Goal: Information Seeking & Learning: Learn about a topic

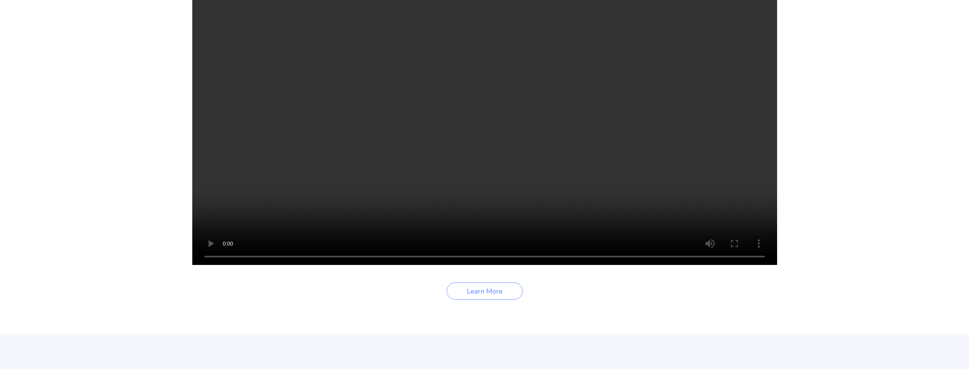
scroll to position [1210, 0]
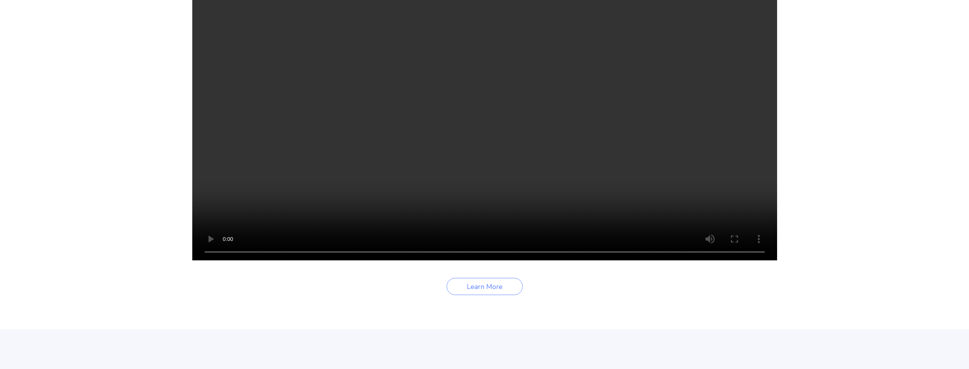
click at [413, 218] on video "Your browser does not support the video tag." at bounding box center [484, 114] width 585 height 293
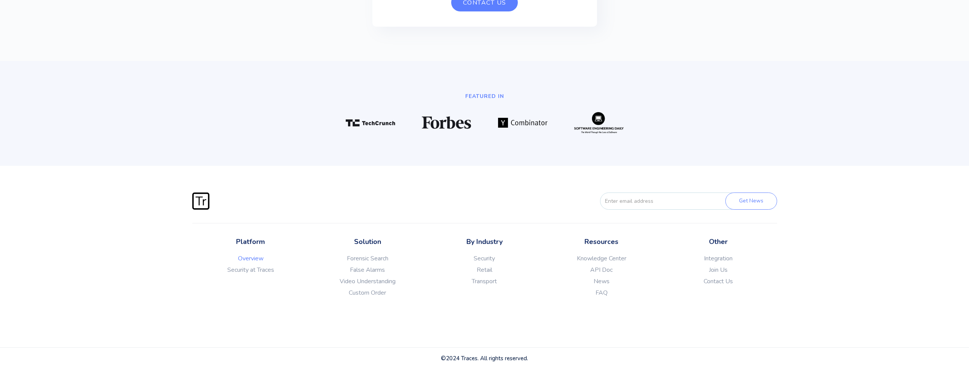
scroll to position [2126, 0]
click at [328, 310] on div "Solution Forensic Search False Alarms Video Understanding Anomaly Detection Fac…" at bounding box center [367, 281] width 117 height 88
click at [587, 256] on link "Knowledge Center" at bounding box center [601, 258] width 117 height 8
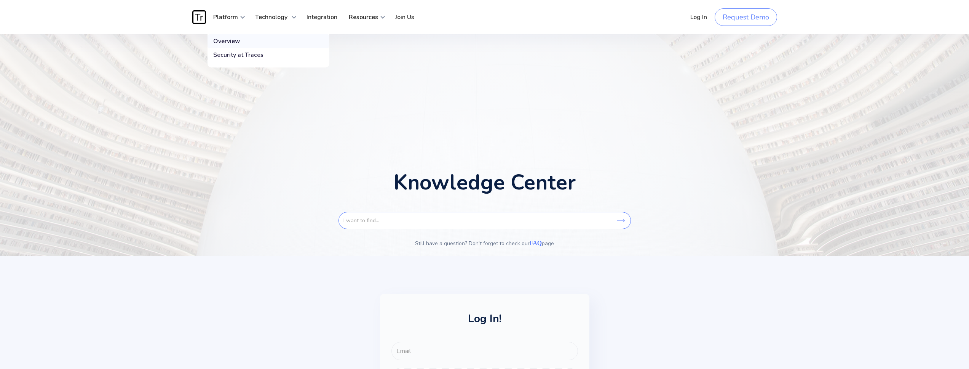
click at [232, 41] on div "Overview" at bounding box center [226, 41] width 27 height 8
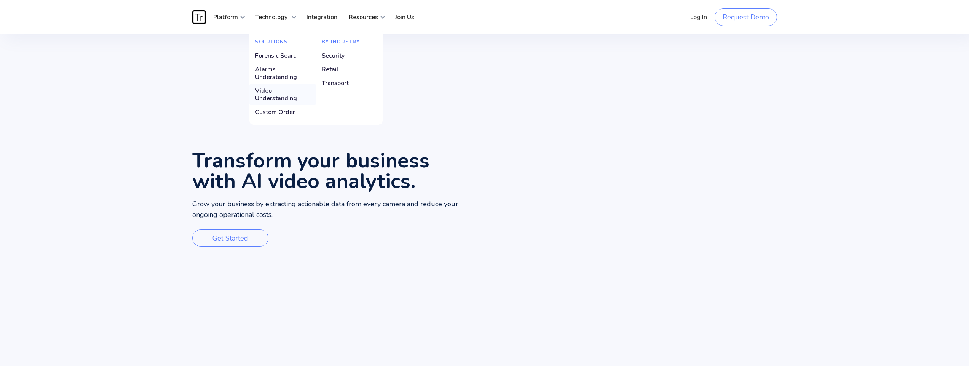
click at [272, 98] on div "Video Understanding" at bounding box center [282, 94] width 55 height 15
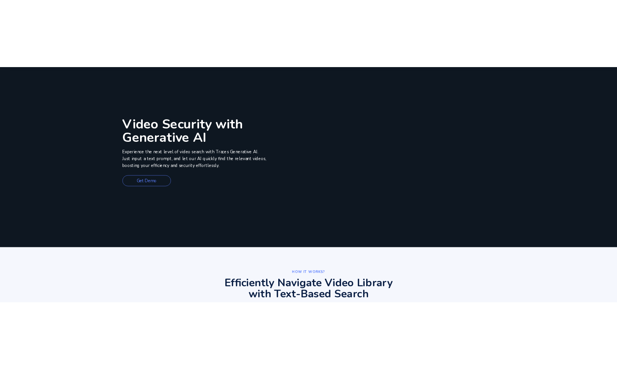
scroll to position [154, 0]
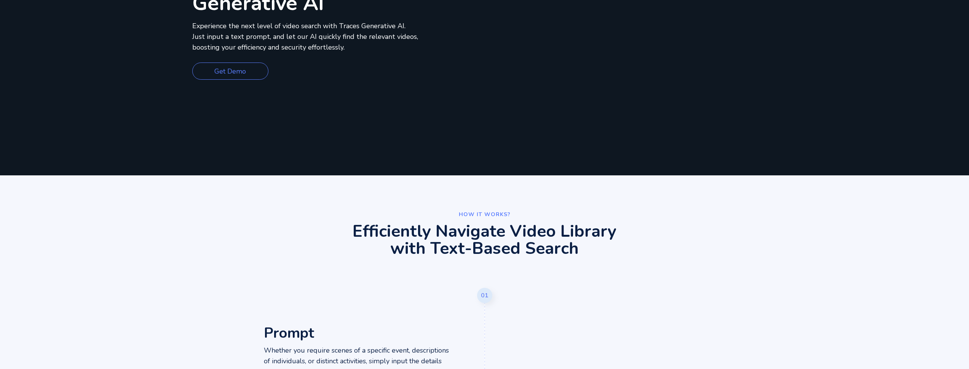
click at [2, 118] on div "Video Security with Generative AI Experience the next level of video search wit…" at bounding box center [484, 27] width 969 height 295
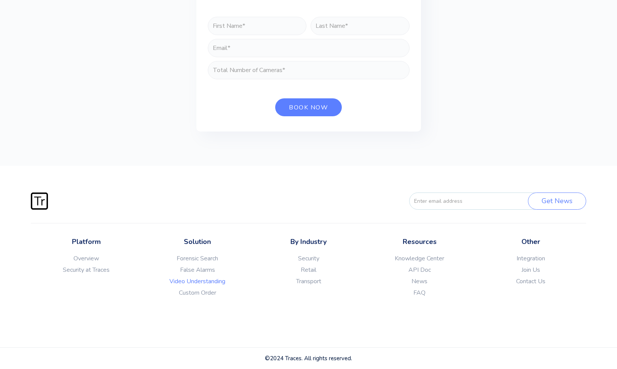
scroll to position [1680, 0]
drag, startPoint x: 2, startPoint y: 110, endPoint x: 147, endPoint y: 109, distance: 144.8
click at [154, 111] on div "Get in Touch Please Enter Business Email Address. Book now Thank you! We’ll get…" at bounding box center [308, 46] width 617 height 239
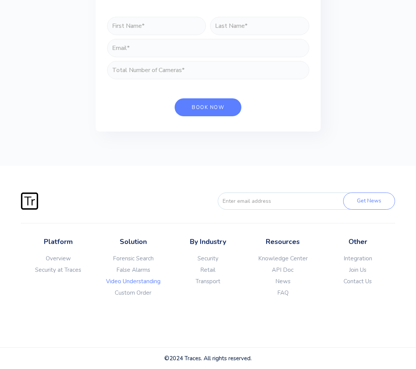
scroll to position [1561, 0]
click at [285, 284] on link "News" at bounding box center [282, 281] width 75 height 8
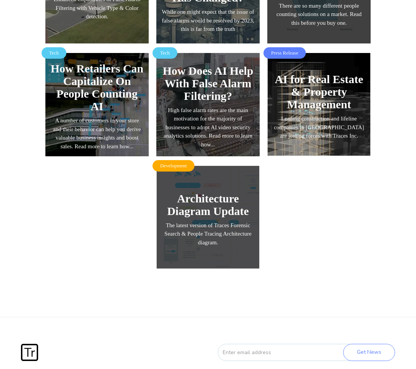
scroll to position [331, 0]
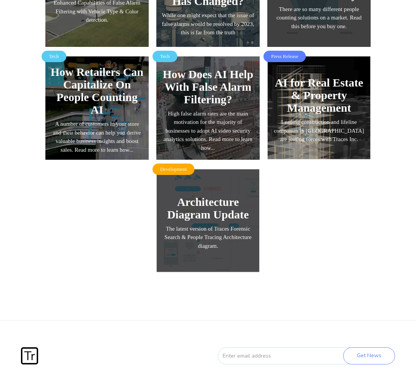
click at [181, 227] on div "The latest version of Traces Forensic Search & People Tracing Architecture diag…" at bounding box center [207, 237] width 93 height 26
